Goal: Task Accomplishment & Management: Manage account settings

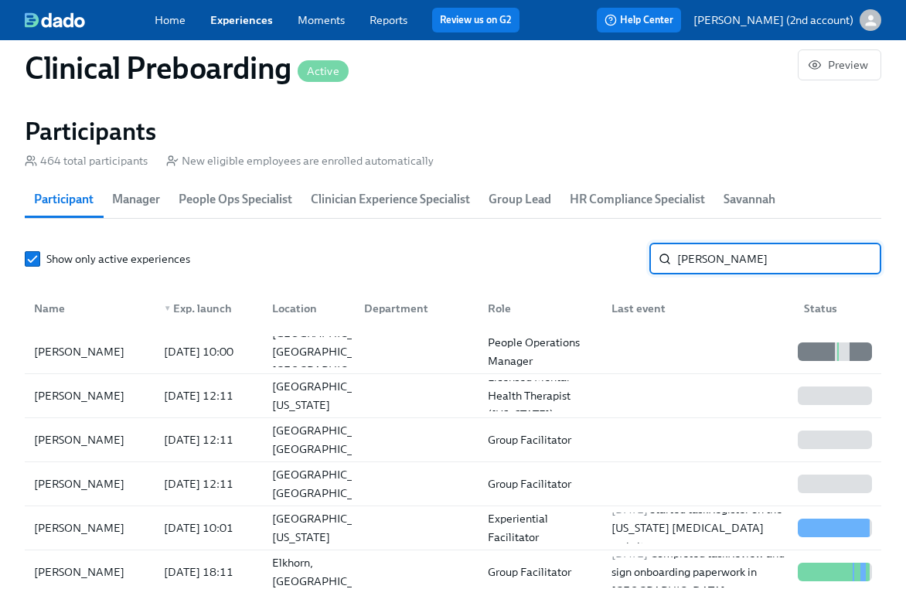
type input "[PERSON_NAME]"
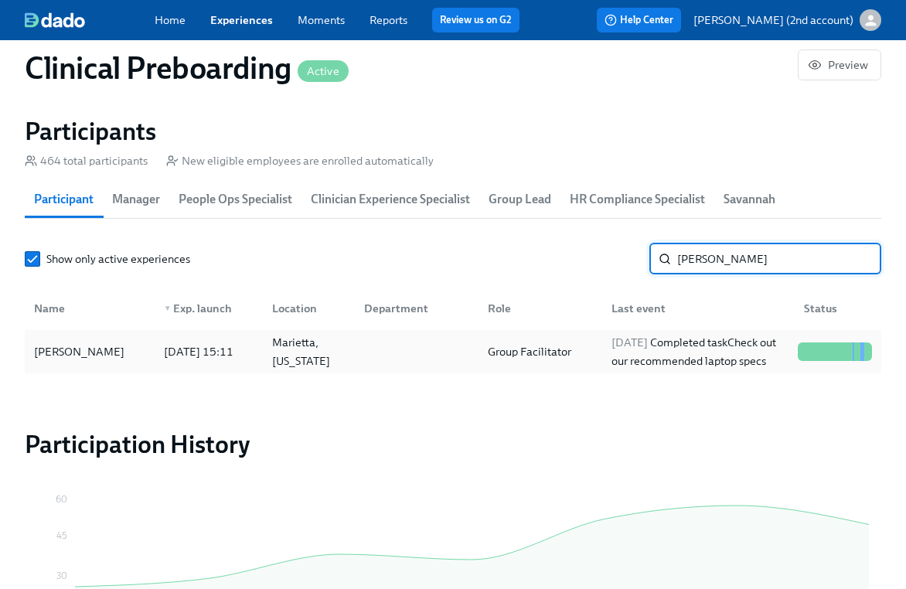
click at [574, 351] on div "Group Facilitator" at bounding box center [530, 351] width 96 height 19
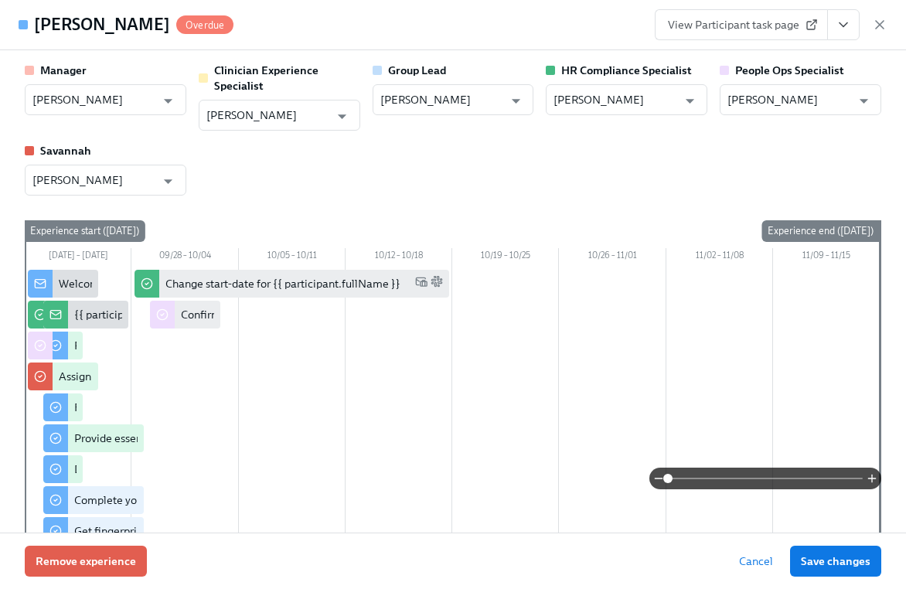
click at [848, 29] on icon "View task page" at bounding box center [843, 24] width 15 height 15
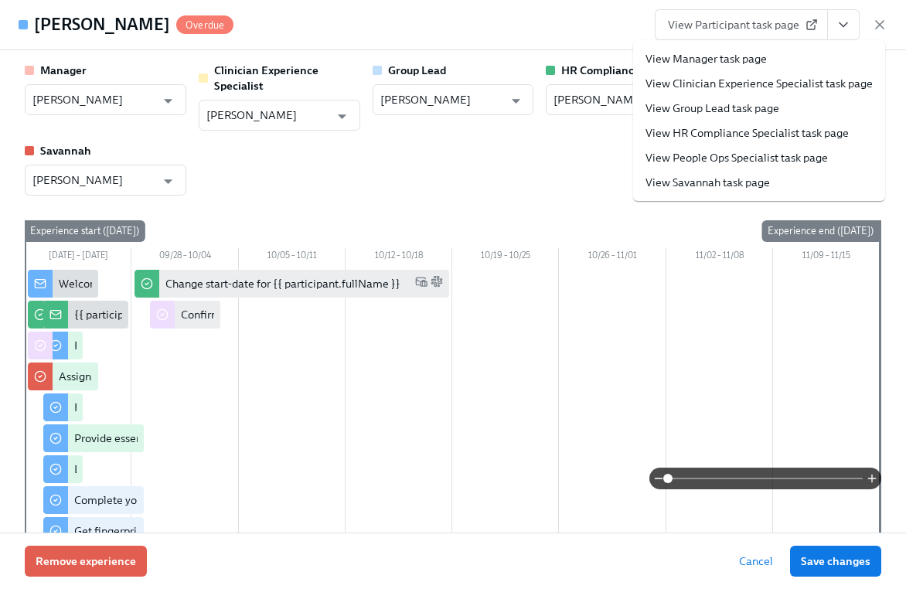
click at [768, 155] on link "View People Ops Specialist task page" at bounding box center [736, 157] width 182 height 15
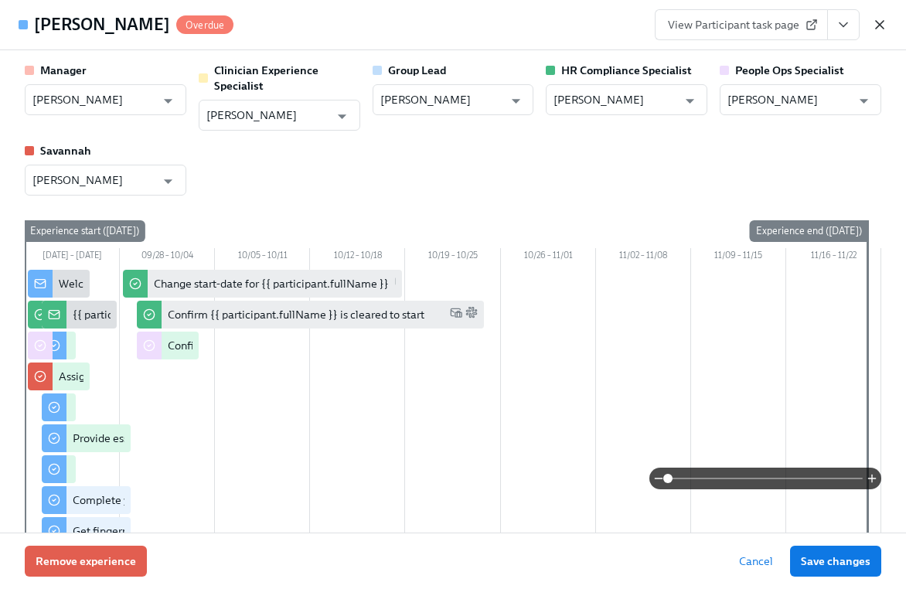
click at [881, 26] on icon "button" at bounding box center [880, 25] width 8 height 8
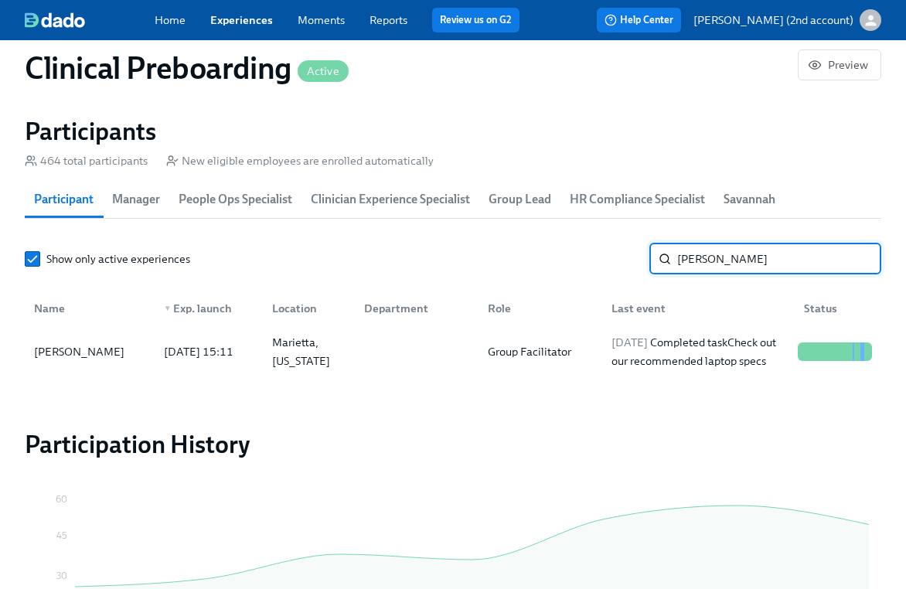
click at [729, 250] on input "[PERSON_NAME]" at bounding box center [779, 259] width 204 height 31
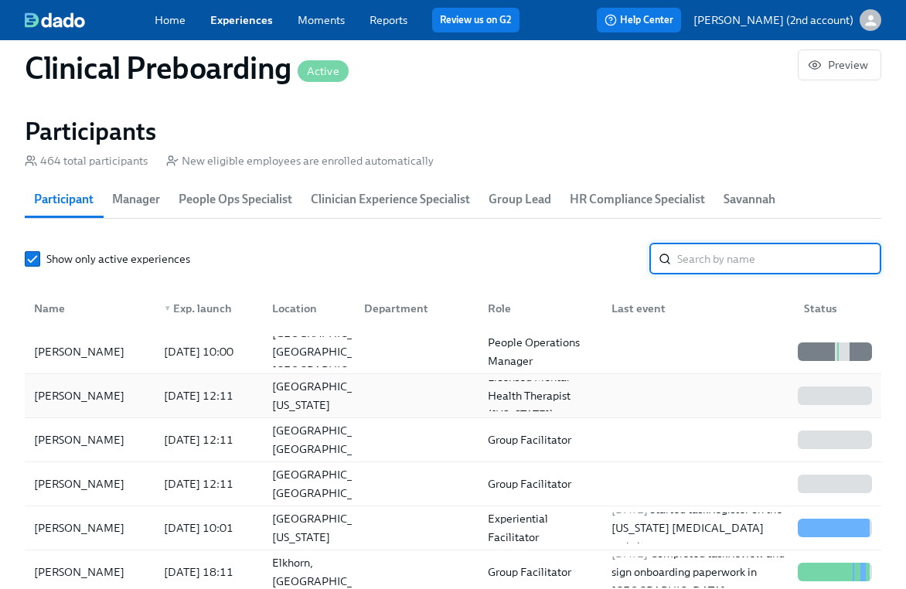
click at [145, 400] on div "[PERSON_NAME]" at bounding box center [90, 395] width 124 height 31
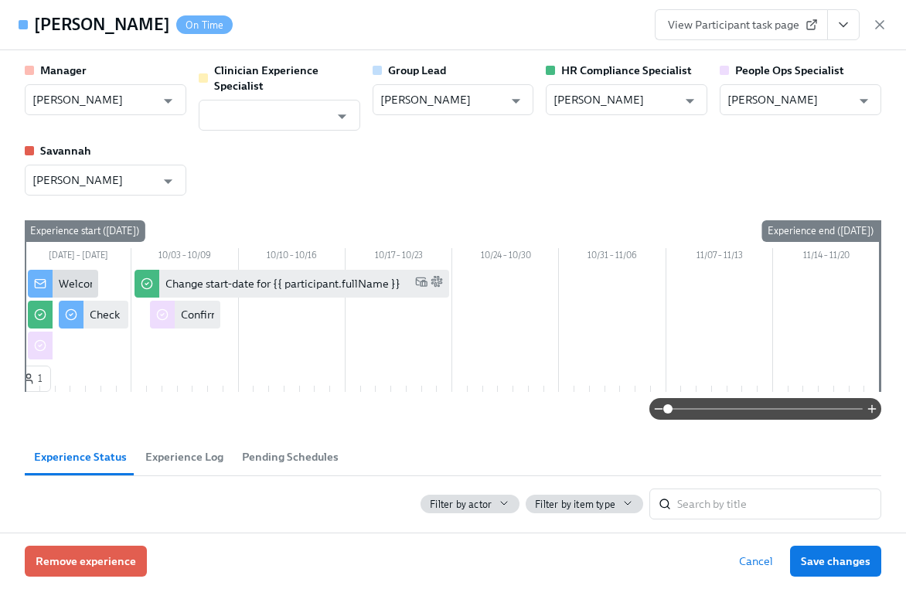
drag, startPoint x: 162, startPoint y: 27, endPoint x: 28, endPoint y: 24, distance: 133.8
click at [27, 24] on div "[PERSON_NAME] On Time" at bounding box center [126, 24] width 214 height 23
copy div "[PERSON_NAME]"
click at [881, 21] on icon "button" at bounding box center [879, 24] width 15 height 15
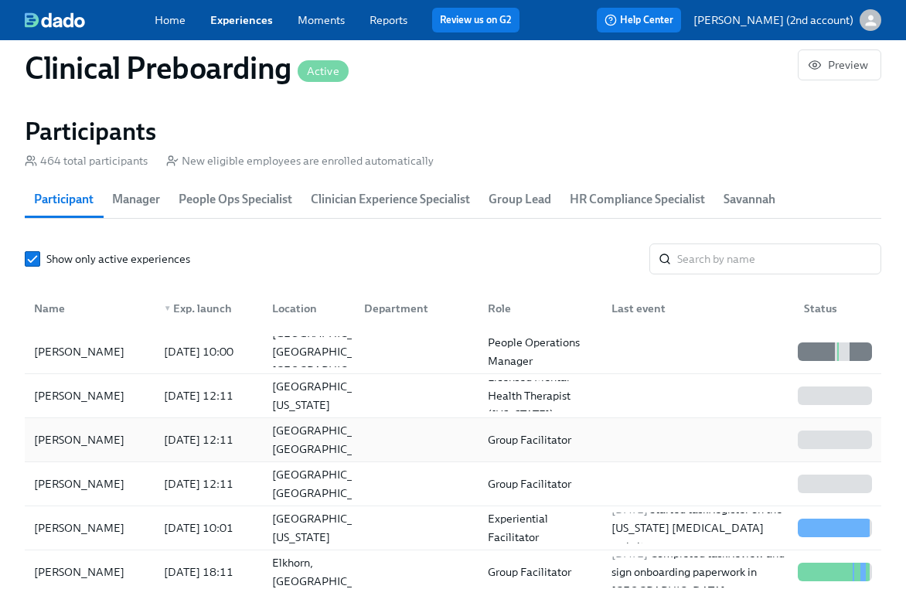
click at [169, 431] on div "[DATE] 12:11" at bounding box center [199, 440] width 82 height 19
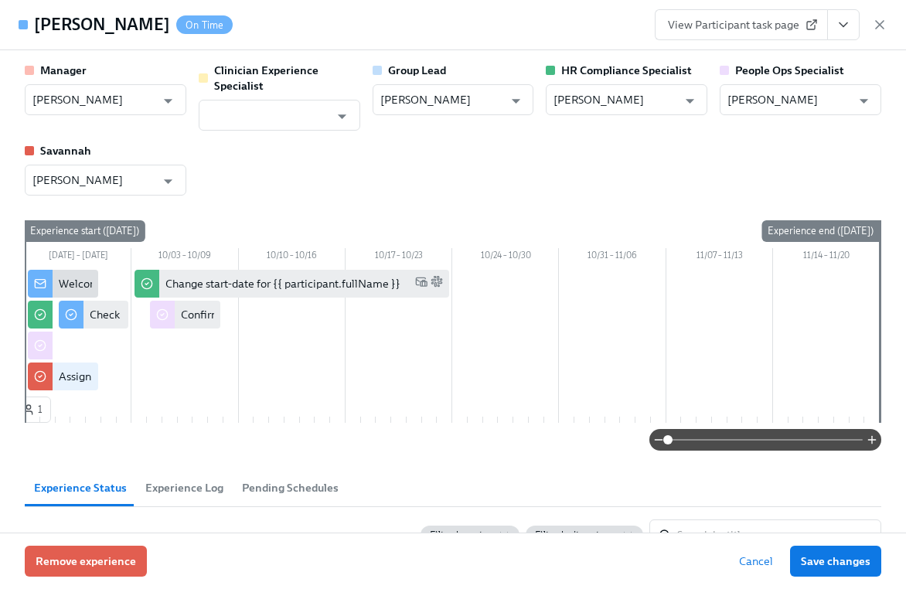
drag, startPoint x: 247, startPoint y: 29, endPoint x: 37, endPoint y: 23, distance: 209.6
click at [37, 23] on div "[PERSON_NAME] On Time" at bounding box center [133, 24] width 199 height 23
copy h4 "[PERSON_NAME]"
click at [881, 26] on icon "button" at bounding box center [880, 25] width 8 height 8
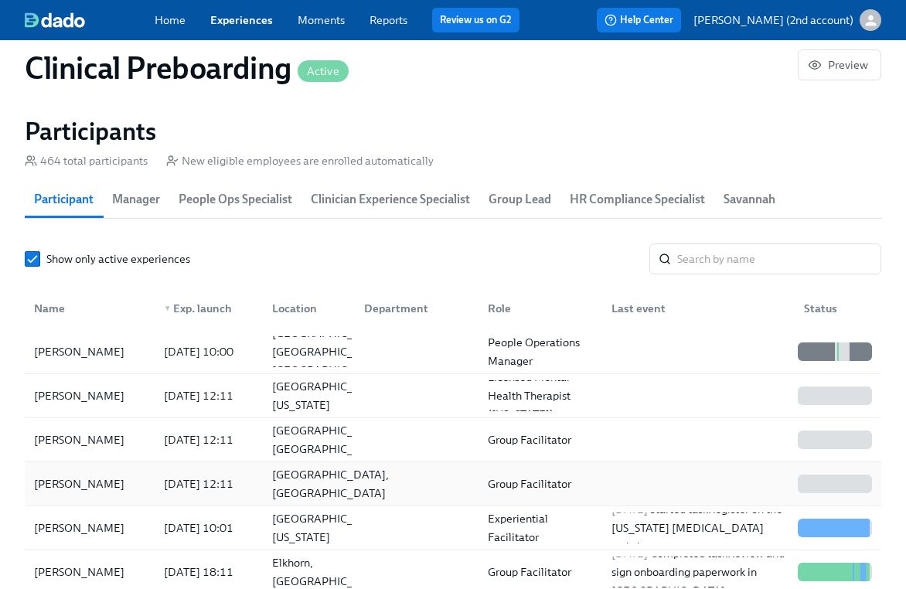
click at [329, 482] on div "[GEOGRAPHIC_DATA], [GEOGRAPHIC_DATA]" at bounding box center [306, 483] width 93 height 31
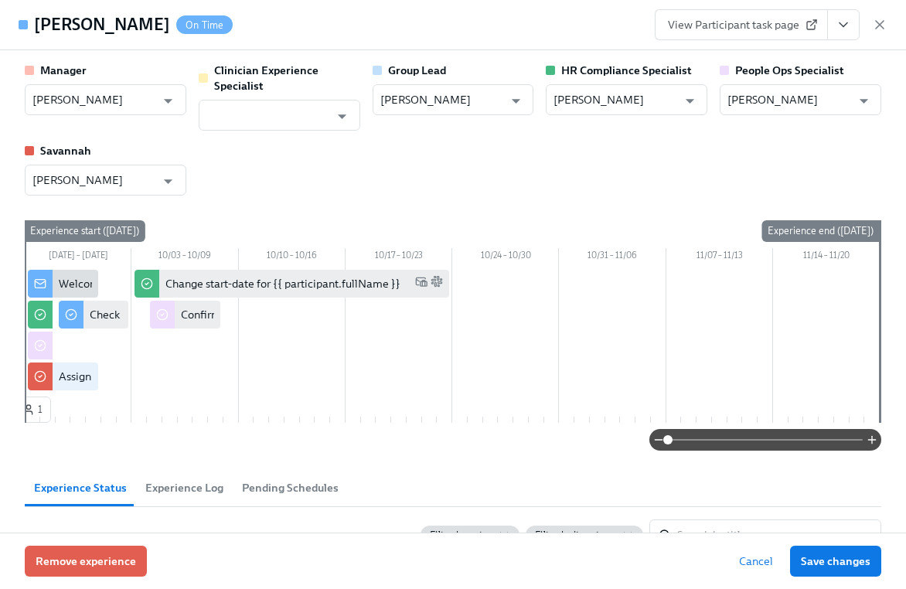
click at [149, 26] on h4 "[PERSON_NAME]" at bounding box center [102, 24] width 136 height 23
copy h4 "[PERSON_NAME]"
click at [751, 106] on input "[PERSON_NAME]" at bounding box center [789, 99] width 124 height 31
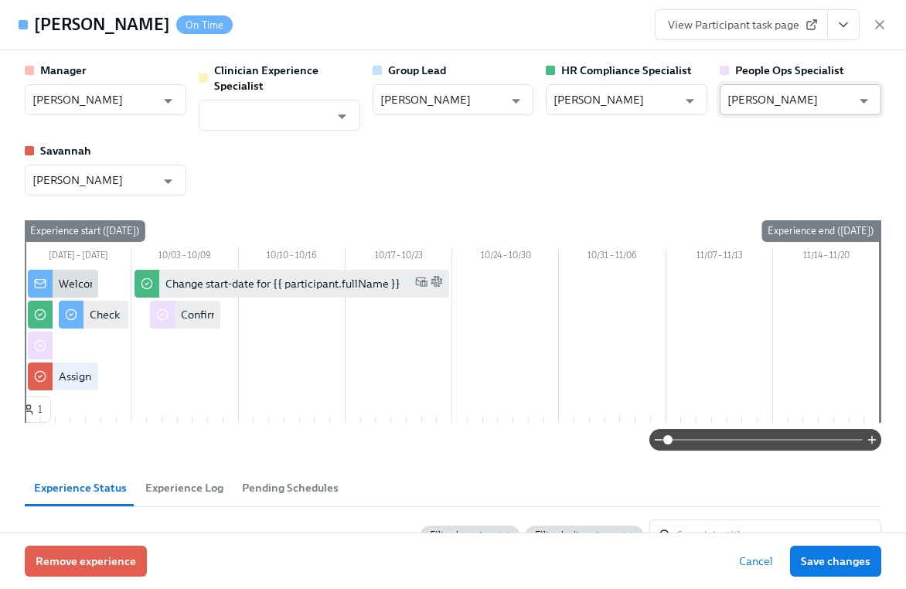
click at [751, 106] on input "[PERSON_NAME]" at bounding box center [789, 99] width 124 height 31
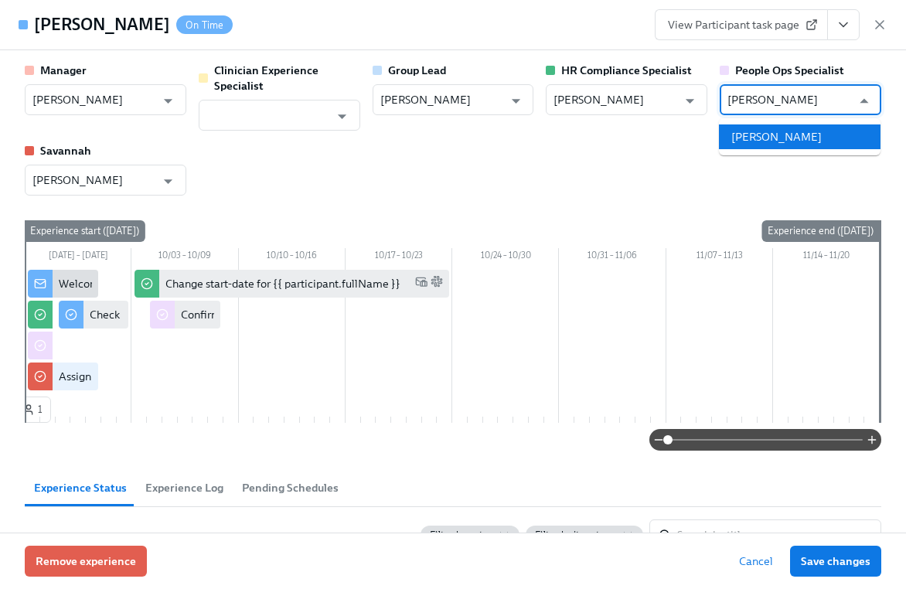
click at [838, 133] on li "[PERSON_NAME]" at bounding box center [800, 136] width 162 height 25
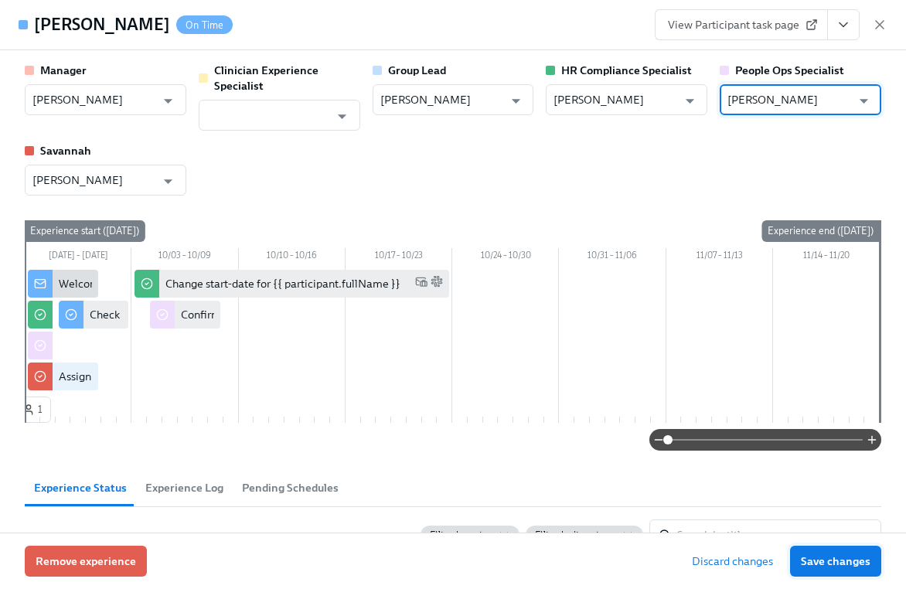
type input "[PERSON_NAME]"
click at [816, 554] on span "Save changes" at bounding box center [836, 561] width 70 height 15
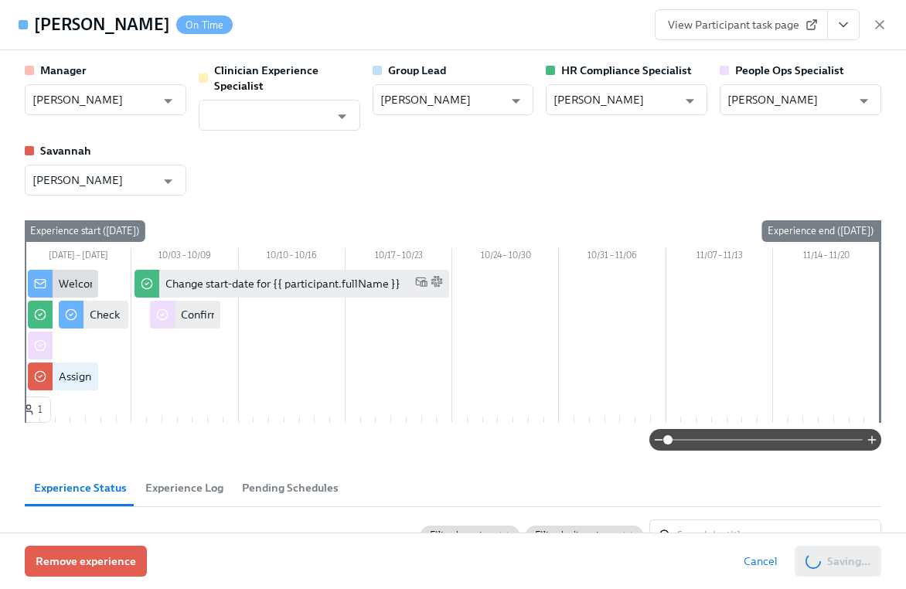
type input "[PERSON_NAME]"
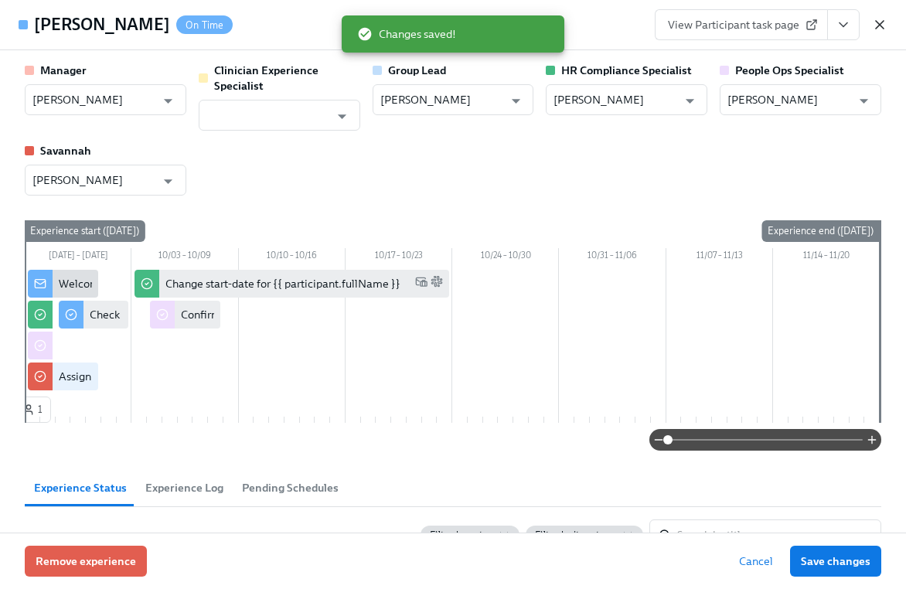
click at [878, 22] on icon "button" at bounding box center [880, 25] width 8 height 8
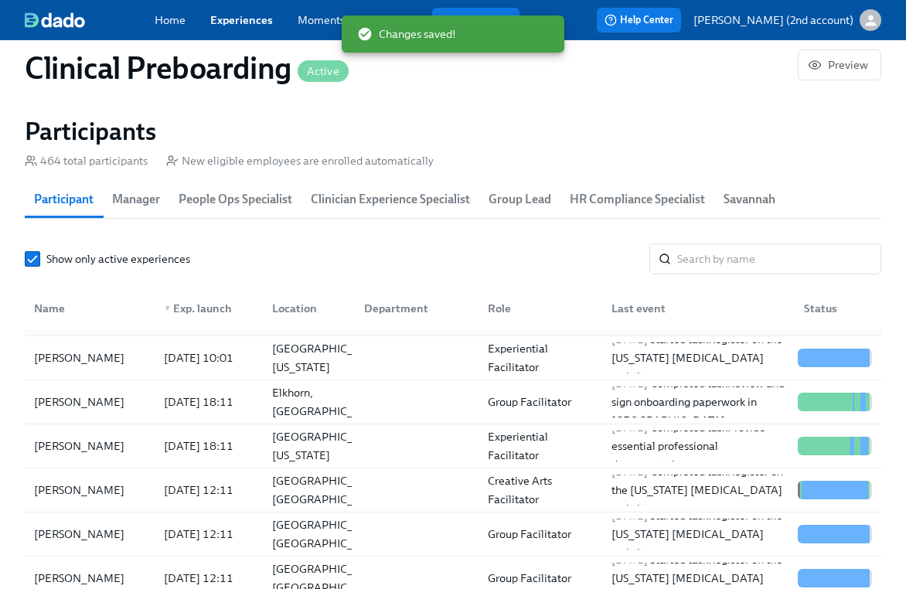
scroll to position [172, 0]
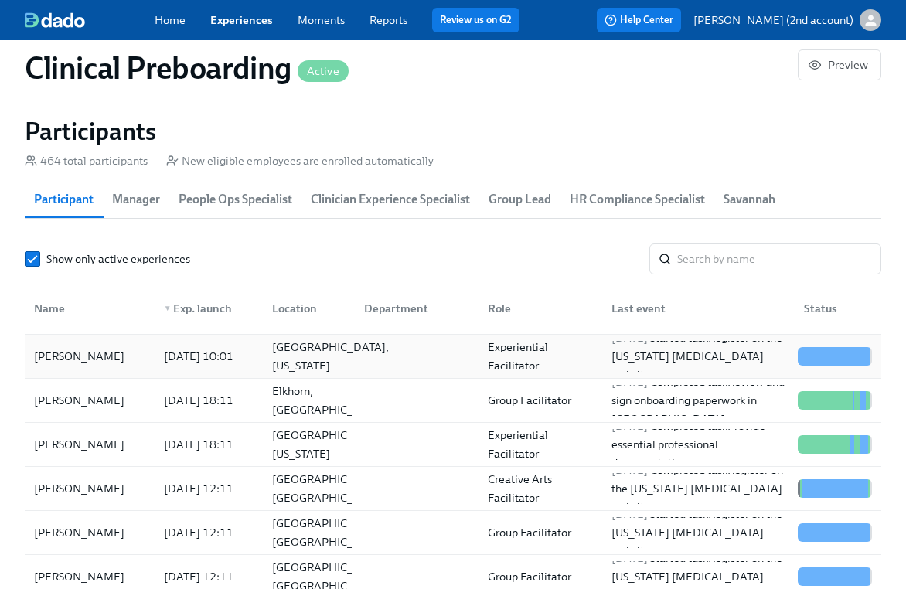
click at [332, 360] on div "[GEOGRAPHIC_DATA], [US_STATE]" at bounding box center [330, 356] width 129 height 37
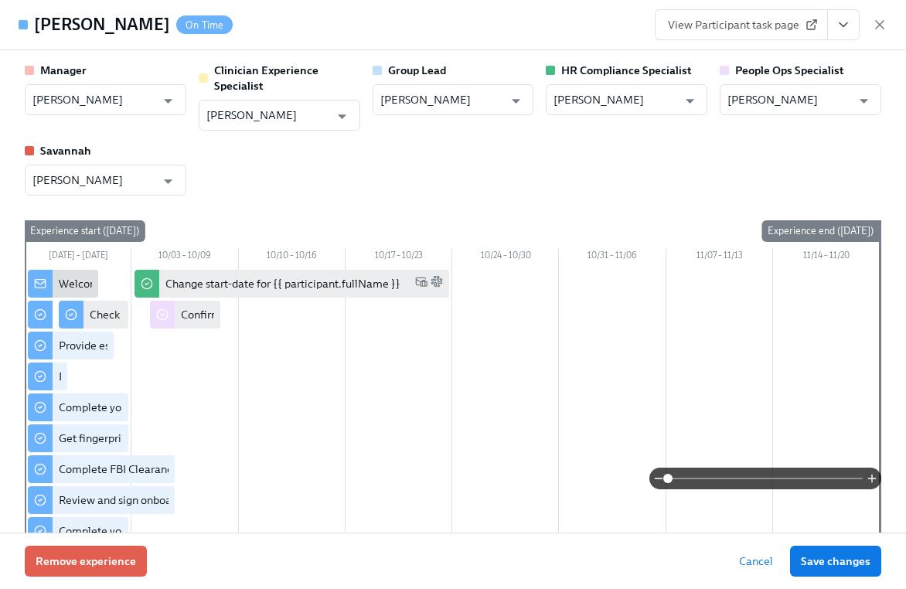
drag, startPoint x: 158, startPoint y: 27, endPoint x: 38, endPoint y: 28, distance: 120.6
click at [38, 27] on div "[PERSON_NAME] On Time" at bounding box center [133, 24] width 199 height 23
copy h4 "[PERSON_NAME]"
click at [746, 101] on input "[PERSON_NAME]" at bounding box center [789, 99] width 124 height 31
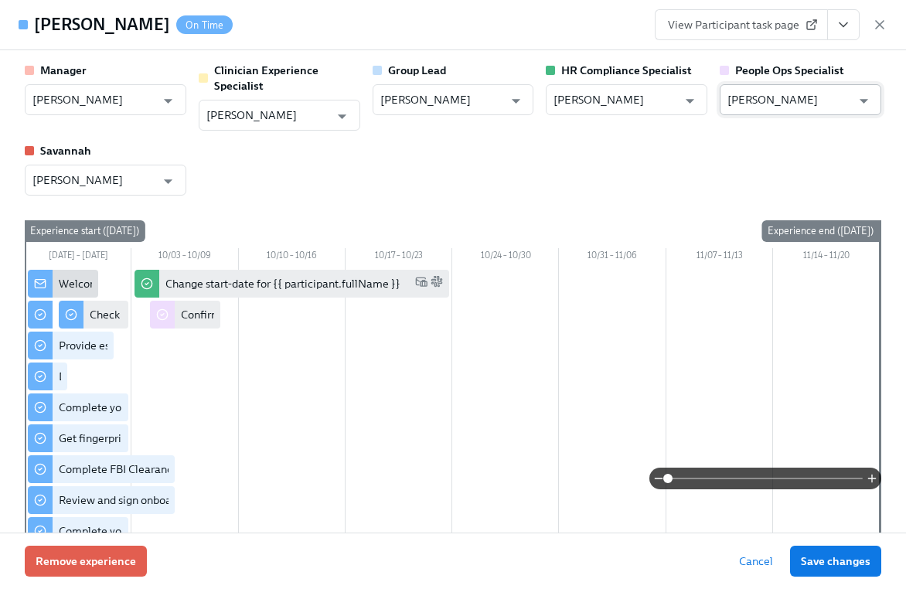
click at [746, 101] on input "[PERSON_NAME]" at bounding box center [789, 99] width 124 height 31
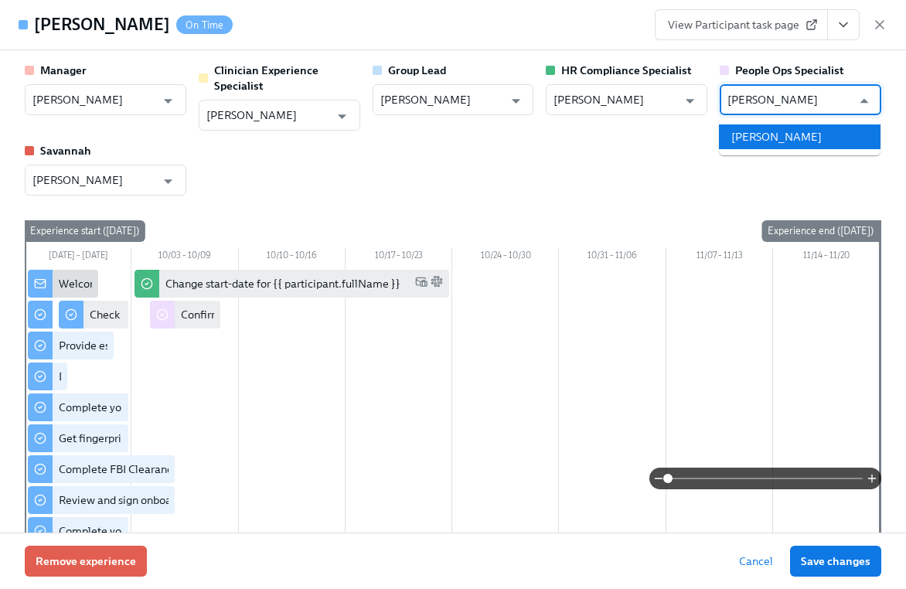
click at [830, 129] on li "[PERSON_NAME]" at bounding box center [800, 136] width 162 height 25
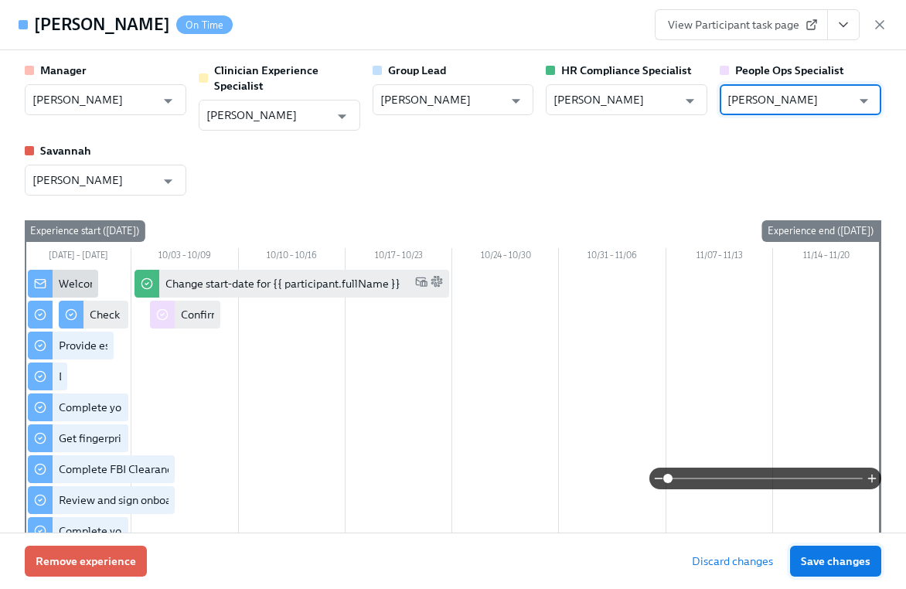
type input "[PERSON_NAME]"
click at [819, 564] on span "Save changes" at bounding box center [836, 561] width 70 height 15
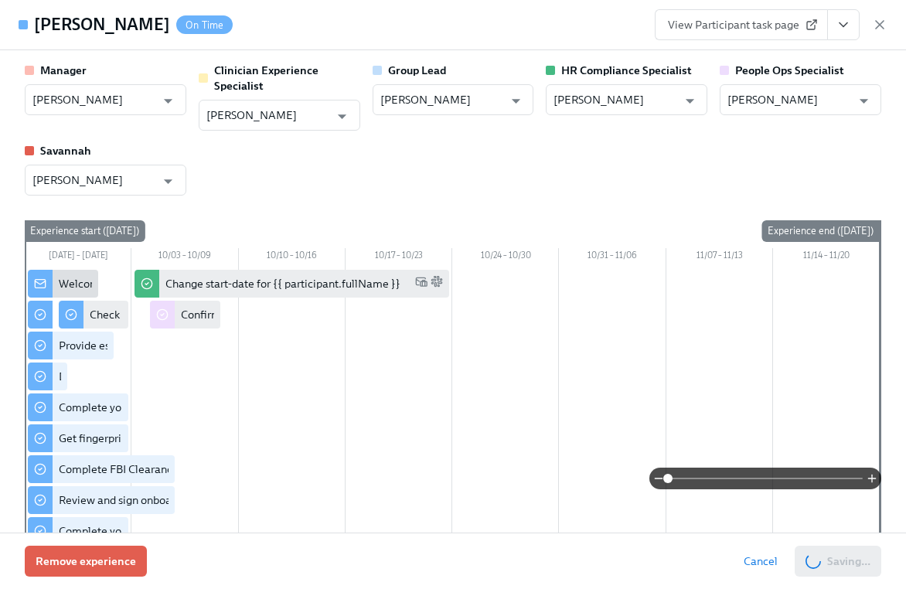
type input "[PERSON_NAME]"
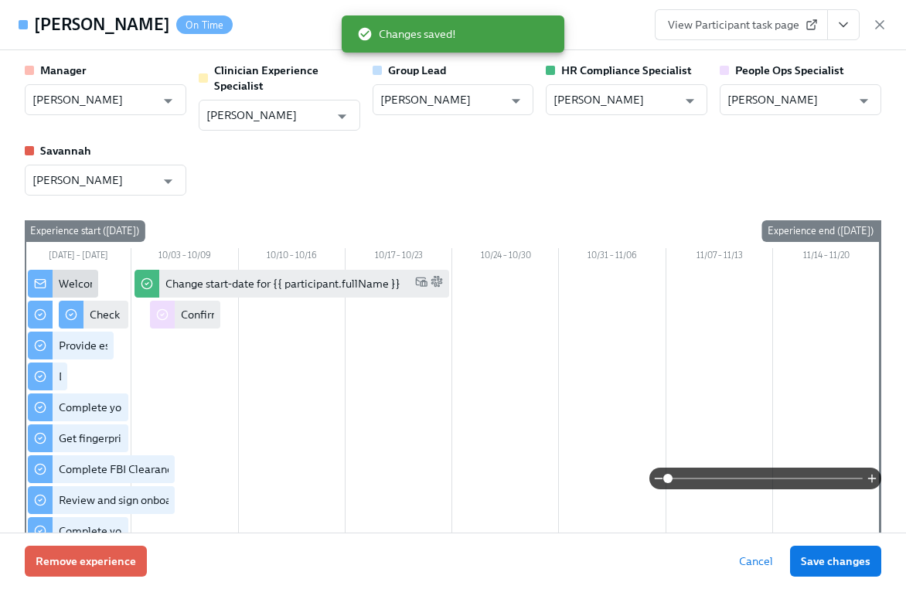
drag, startPoint x: 877, startPoint y: 27, endPoint x: 417, endPoint y: 258, distance: 514.8
click at [877, 27] on icon "button" at bounding box center [880, 25] width 8 height 8
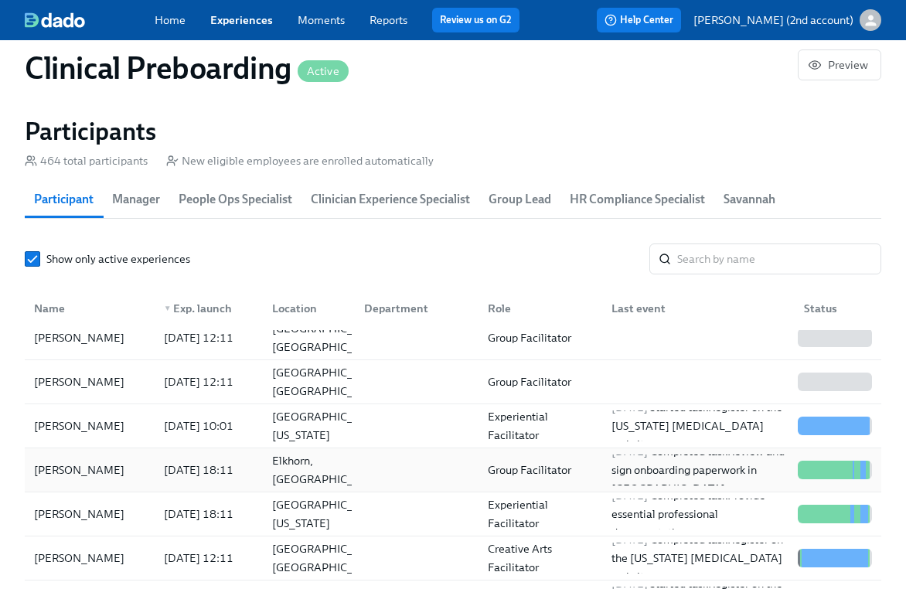
scroll to position [111, 0]
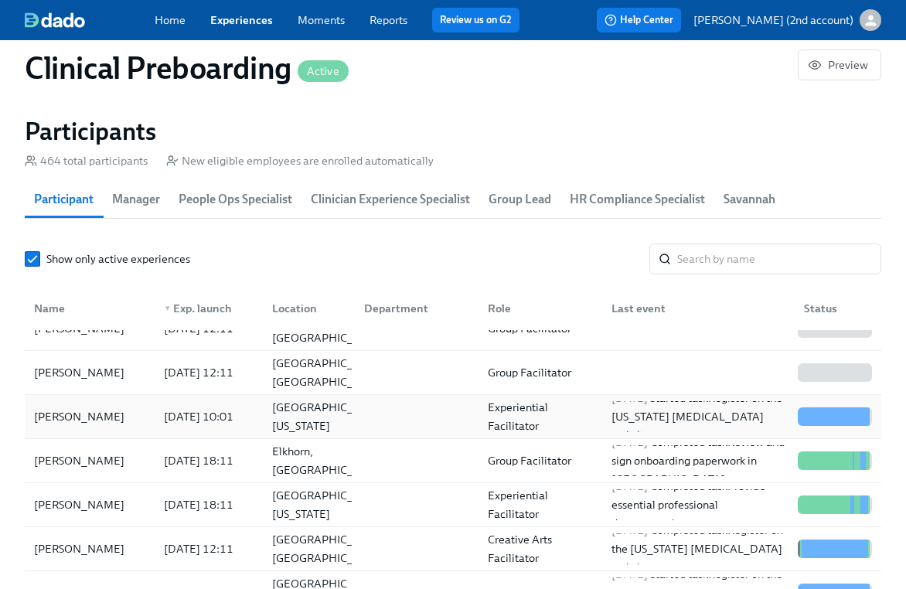
click at [194, 412] on div "[DATE] 10:01" at bounding box center [199, 416] width 82 height 19
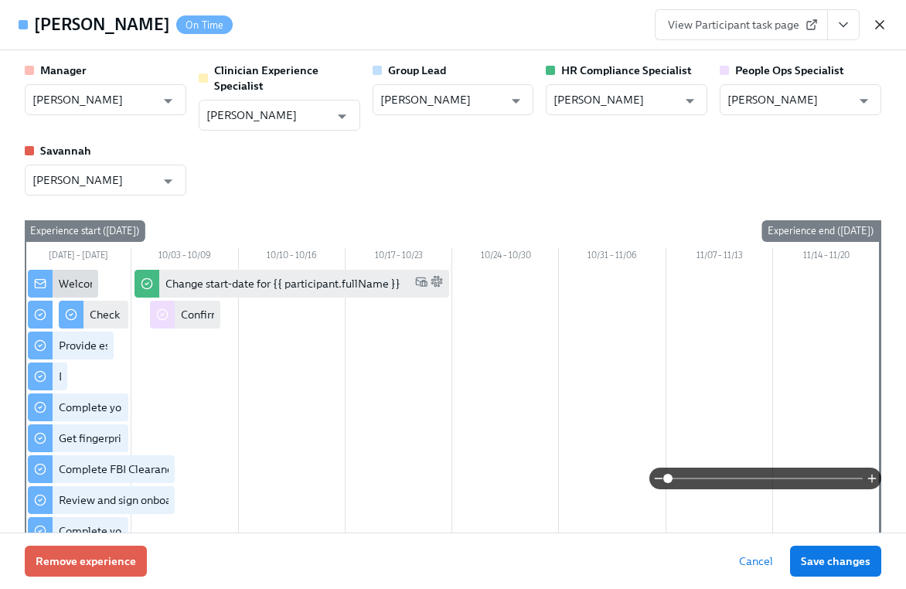
click at [884, 21] on icon "button" at bounding box center [880, 25] width 8 height 8
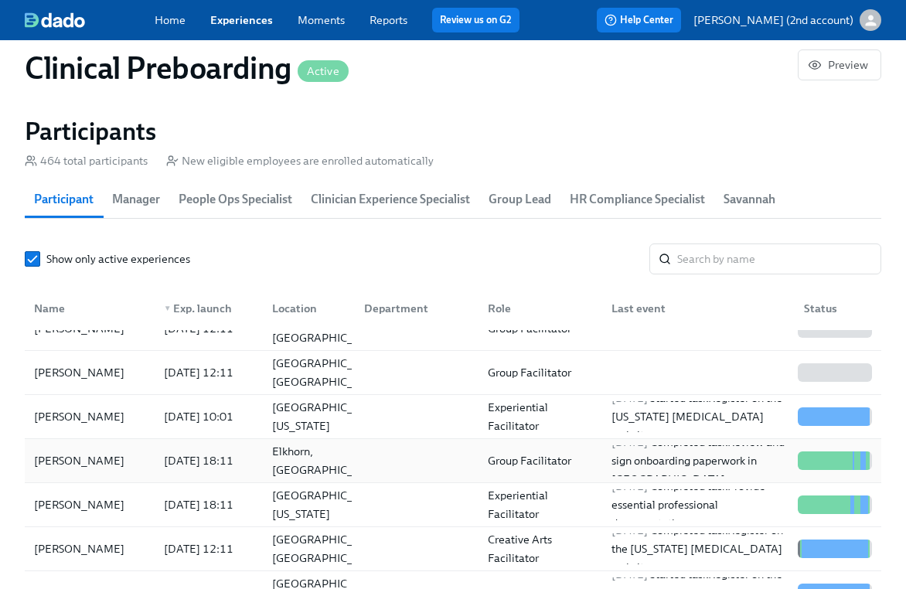
click at [236, 469] on div "[DATE] 18:11" at bounding box center [199, 460] width 82 height 19
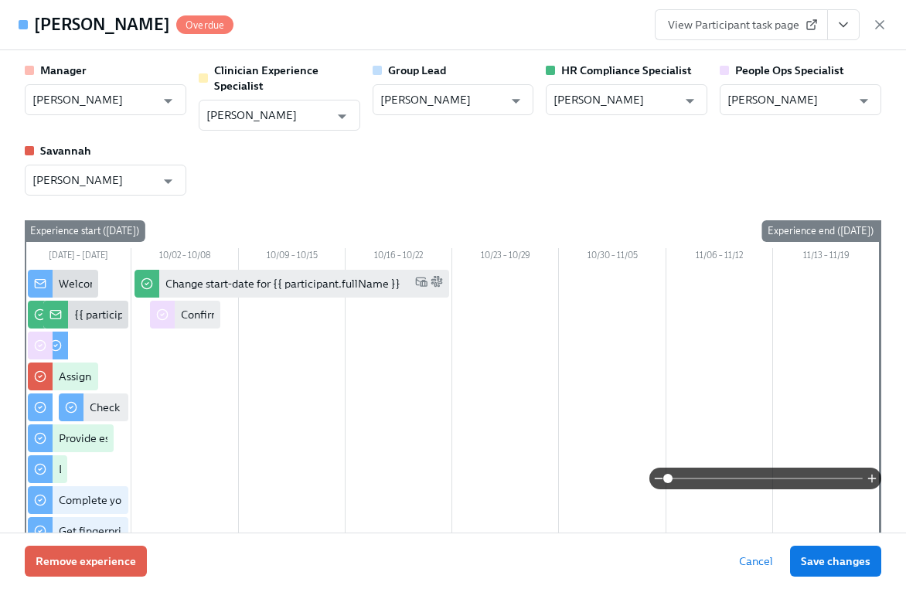
click at [877, 33] on div "View Participant task page" at bounding box center [771, 24] width 233 height 31
click at [878, 29] on icon "button" at bounding box center [879, 24] width 15 height 15
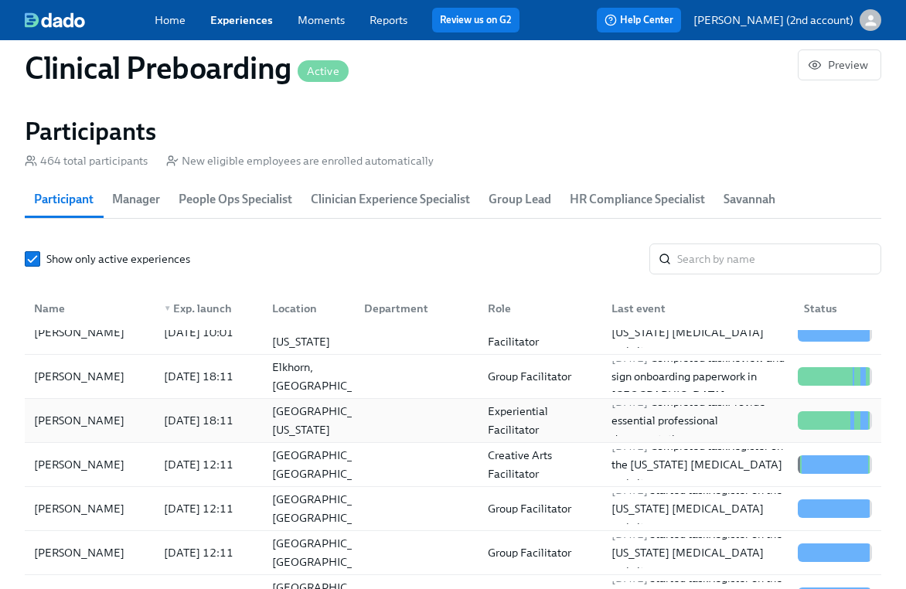
scroll to position [201, 0]
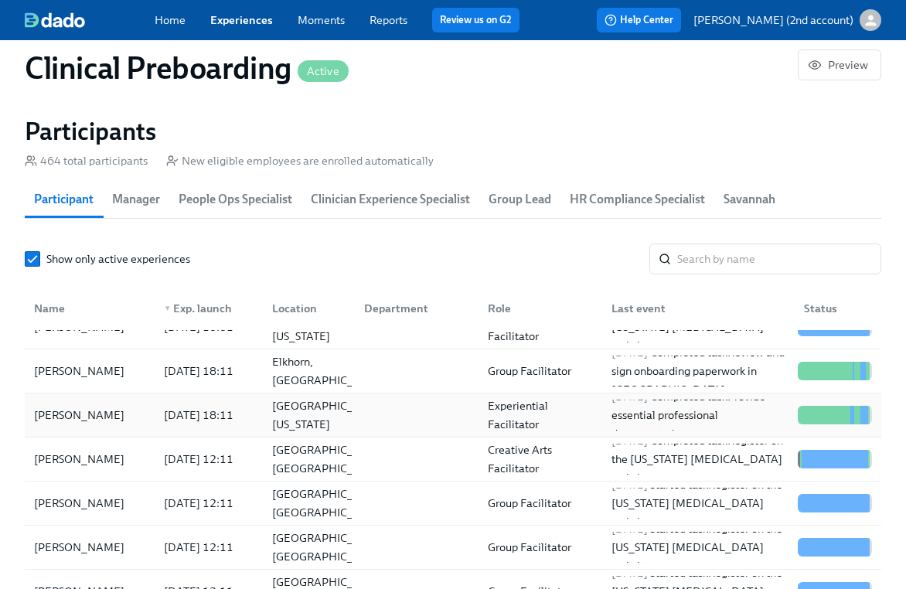
click at [230, 459] on div "[DATE] 12:11" at bounding box center [209, 459] width 102 height 19
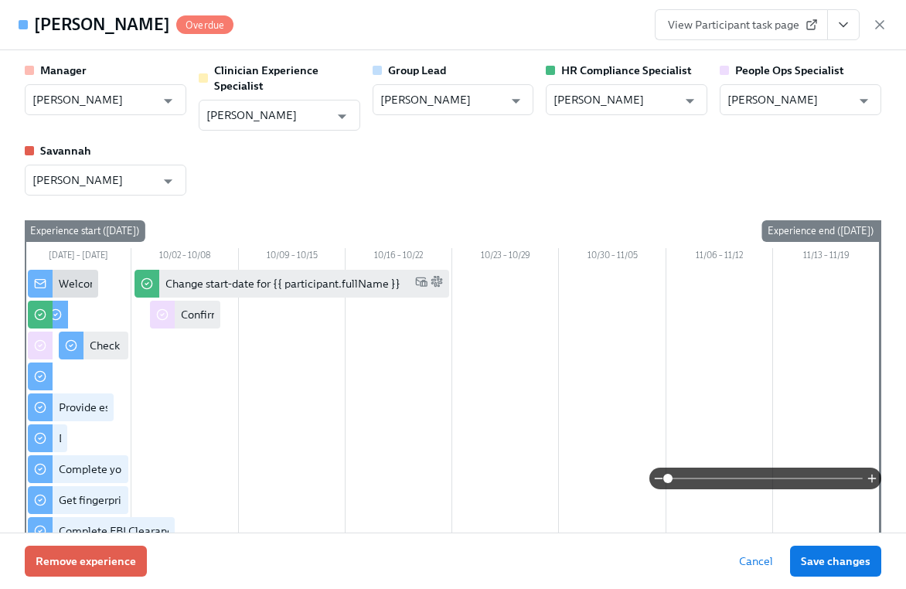
click at [889, 29] on div "[PERSON_NAME] Overdue View Participant task page" at bounding box center [453, 25] width 906 height 50
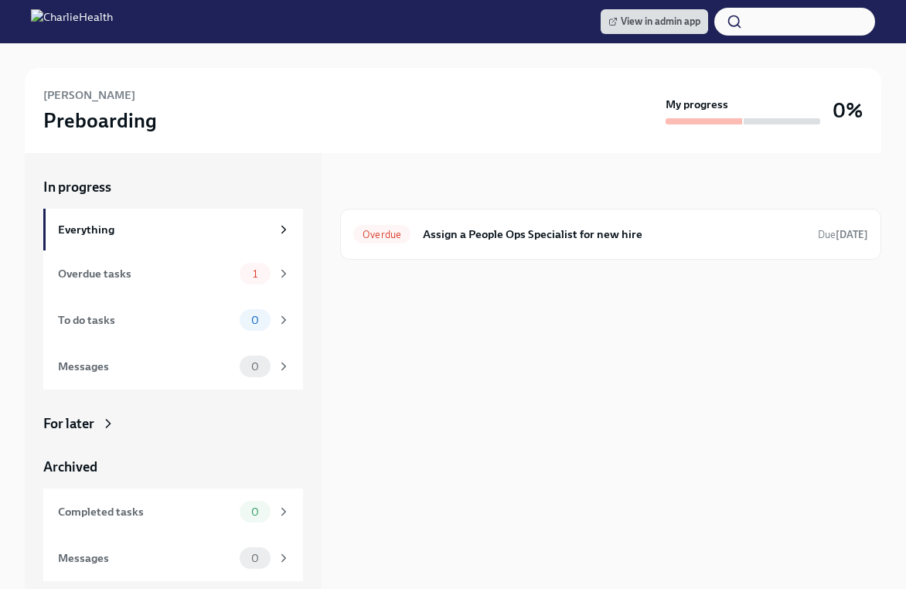
click at [259, 424] on div "For later" at bounding box center [173, 423] width 260 height 19
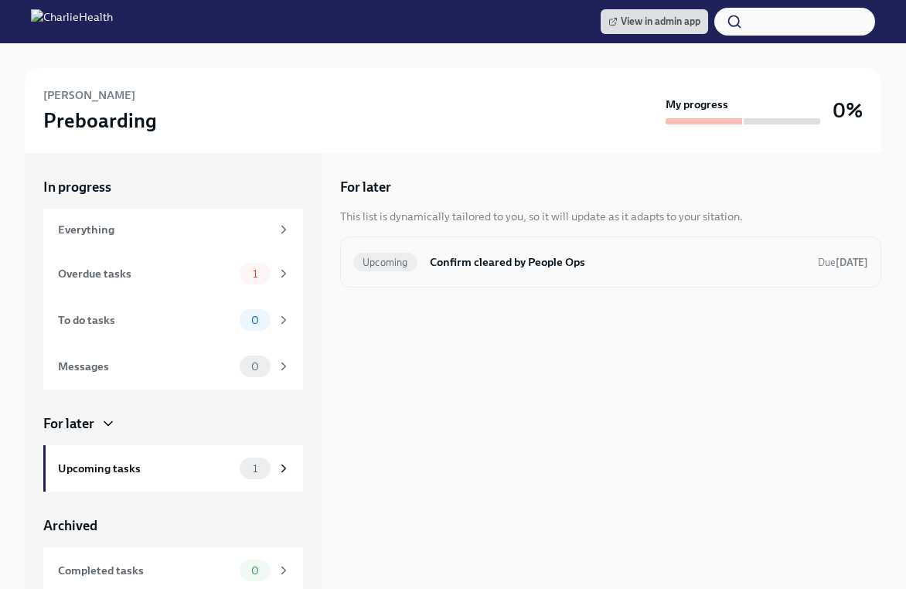
click at [516, 258] on h6 "Confirm cleared by People Ops" at bounding box center [618, 262] width 376 height 17
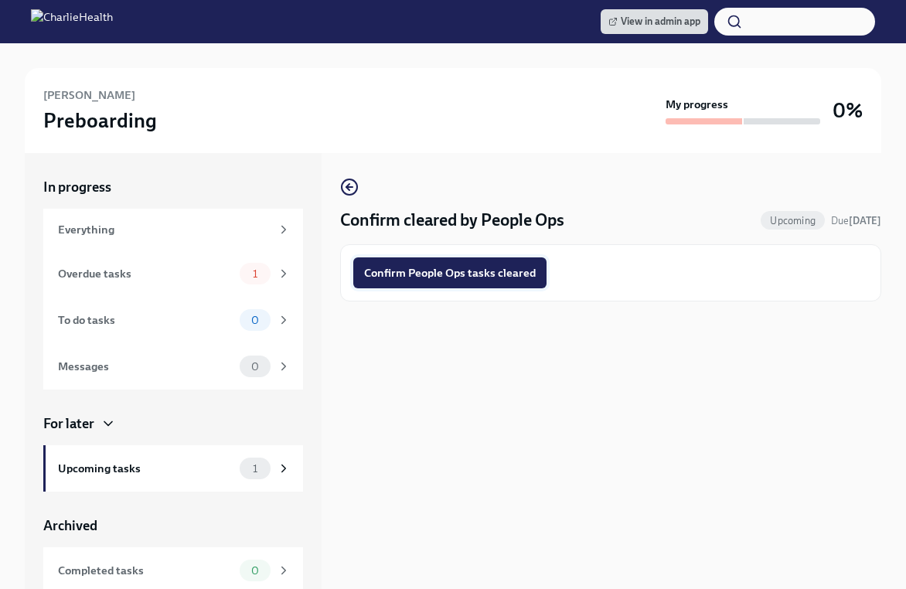
click at [484, 286] on button "Confirm People Ops tasks cleared" at bounding box center [449, 272] width 193 height 31
